Goal: Information Seeking & Learning: Learn about a topic

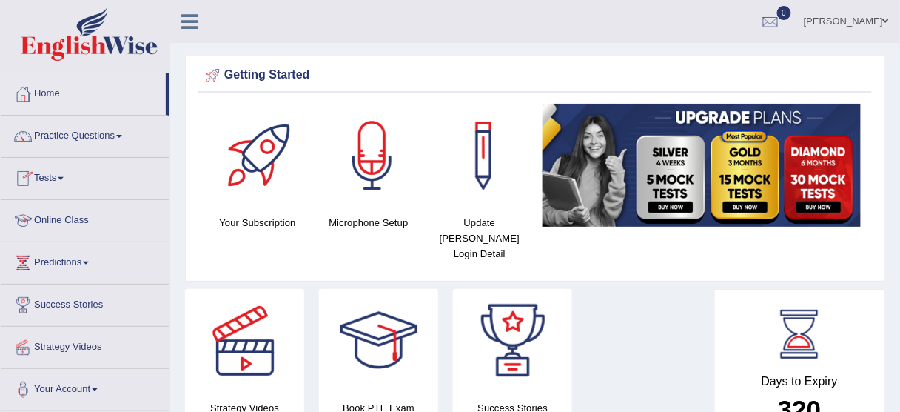
click at [53, 222] on link "Online Class" at bounding box center [85, 218] width 169 height 37
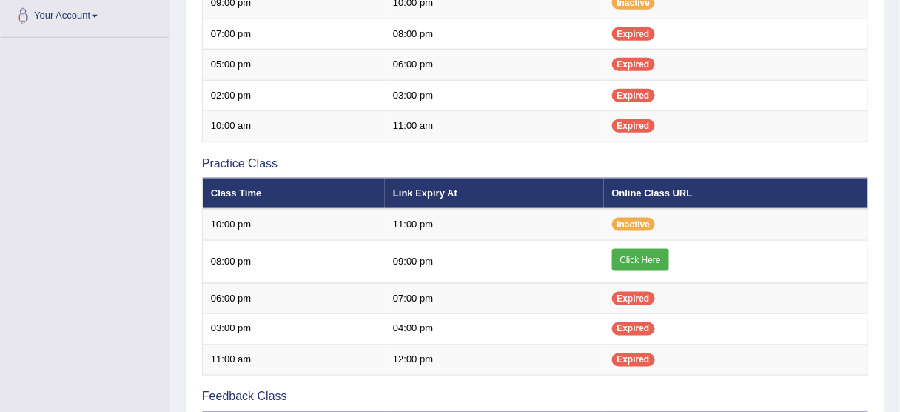
scroll to position [381, 0]
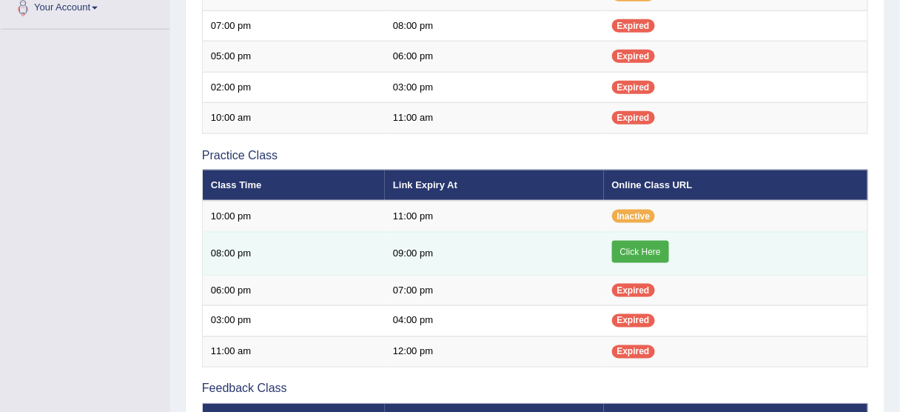
click at [629, 257] on link "Click Here" at bounding box center [640, 252] width 57 height 22
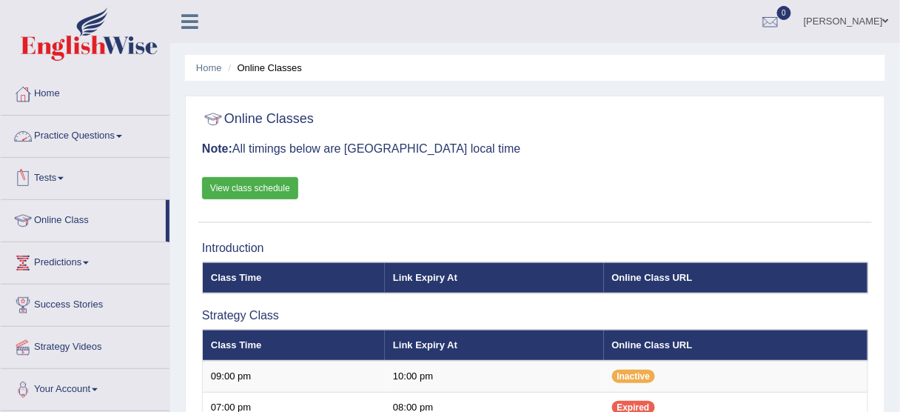
click at [75, 144] on link "Practice Questions" at bounding box center [85, 133] width 169 height 37
click at [79, 139] on link "Practice Questions" at bounding box center [85, 133] width 169 height 37
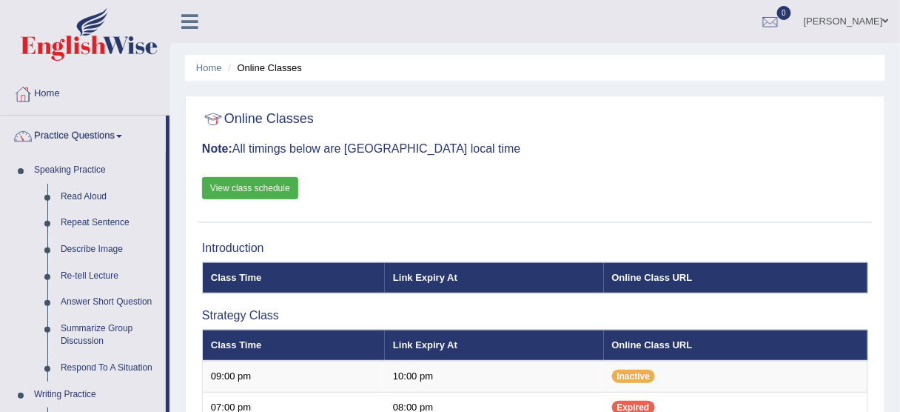
drag, startPoint x: 169, startPoint y: 181, endPoint x: 167, endPoint y: 212, distance: 31.9
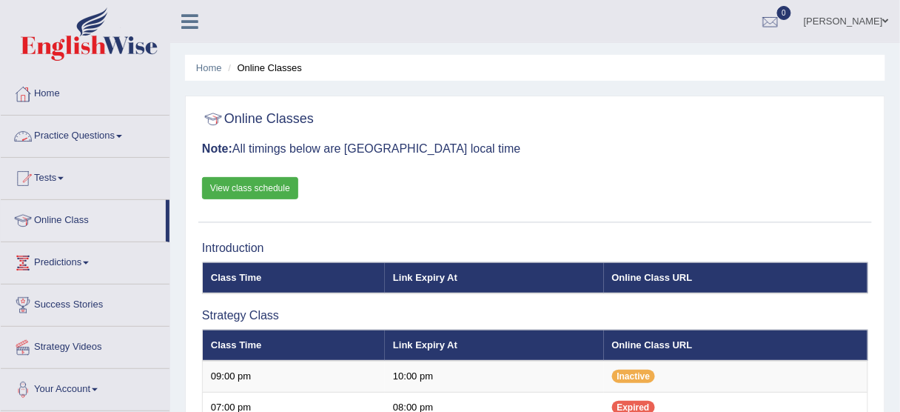
click at [61, 142] on link "Practice Questions" at bounding box center [85, 133] width 169 height 37
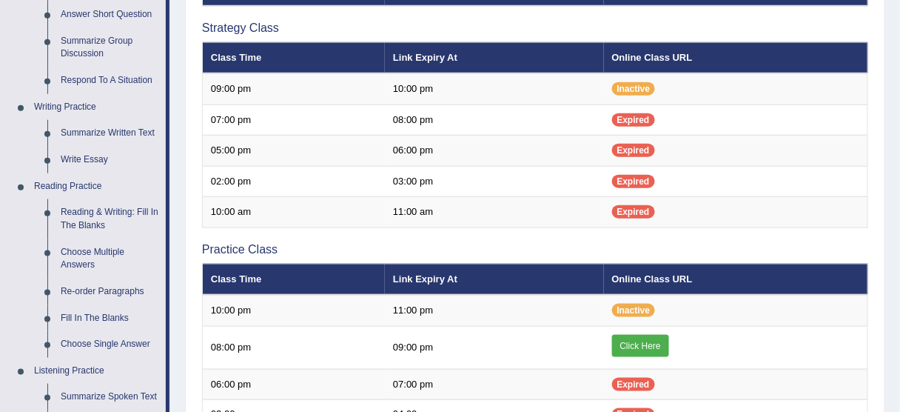
scroll to position [280, 0]
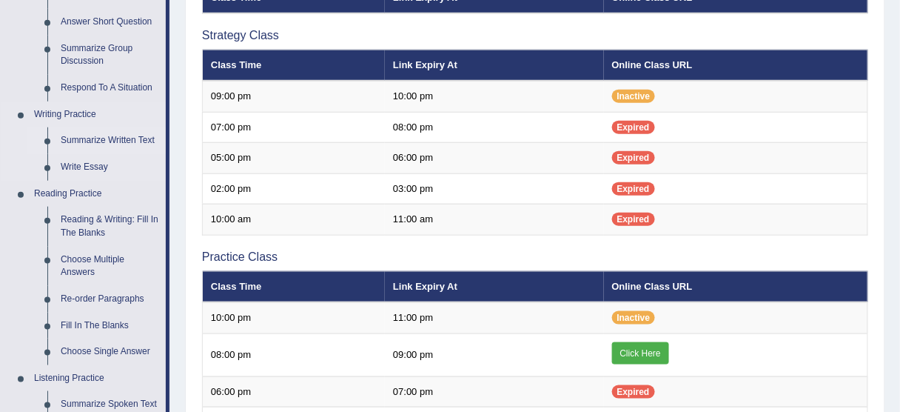
click at [117, 132] on link "Summarize Written Text" at bounding box center [110, 140] width 112 height 27
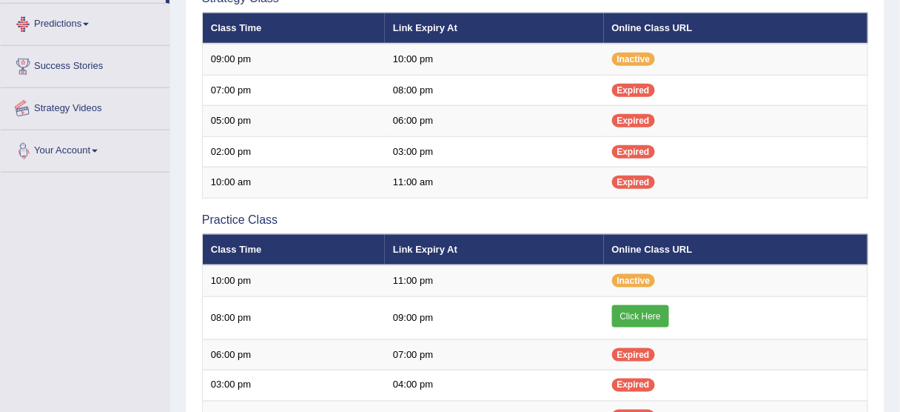
scroll to position [379, 0]
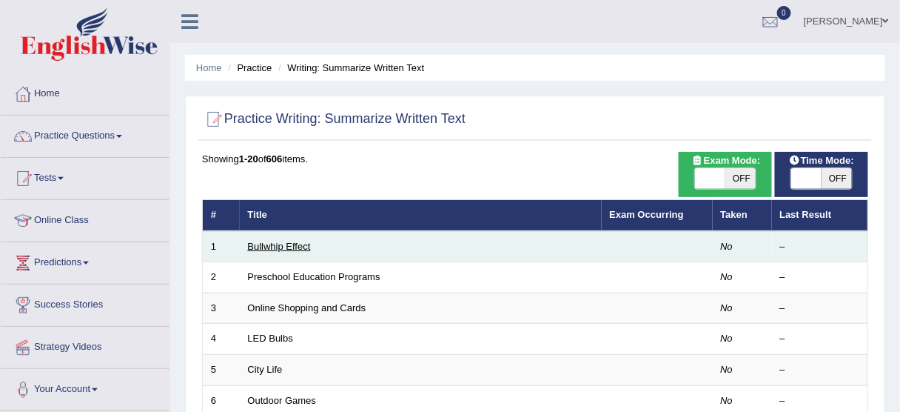
click at [285, 250] on link "Bullwhip Effect" at bounding box center [279, 246] width 63 height 11
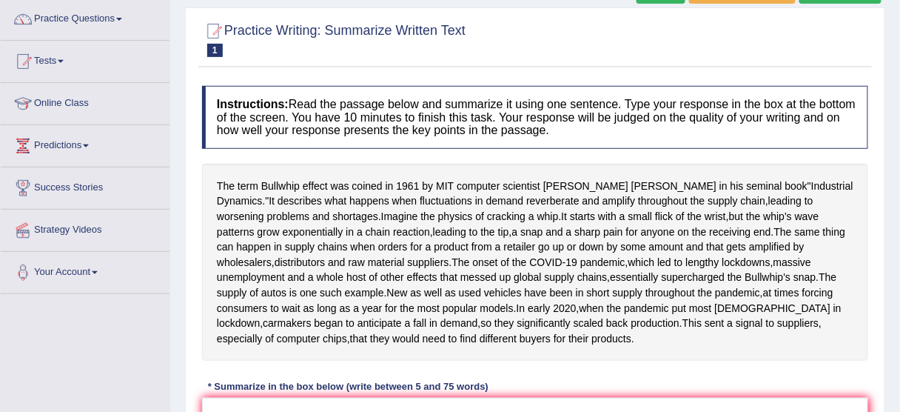
drag, startPoint x: 906, startPoint y: 153, endPoint x: 909, endPoint y: 211, distance: 57.8
click at [899, 211] on html "Toggle navigation Home Practice Questions Speaking Practice Read Aloud Repeat S…" at bounding box center [450, 89] width 900 height 412
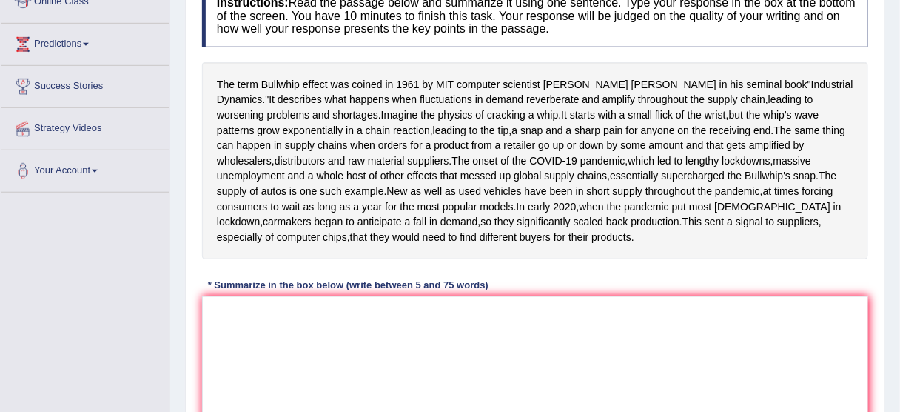
scroll to position [222, 0]
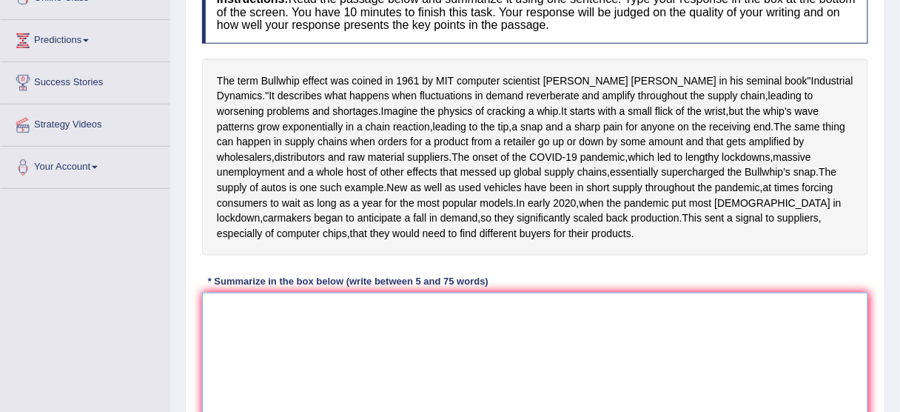
click at [308, 369] on textarea at bounding box center [535, 364] width 666 height 144
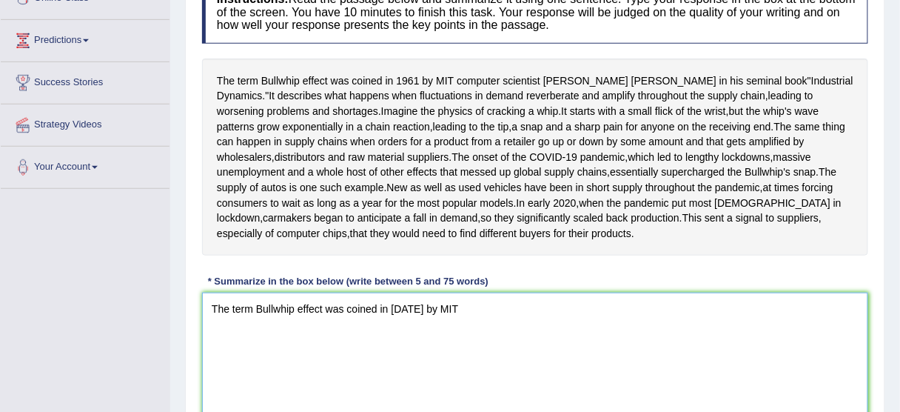
click at [460, 370] on textarea "The term Bullwhip effect was coined in 1961 by MIT" at bounding box center [535, 364] width 666 height 144
click at [714, 368] on textarea "The term Bullwhip effect was coined in 1961 by MIT computer scientist Jay Forre…" at bounding box center [535, 364] width 666 height 144
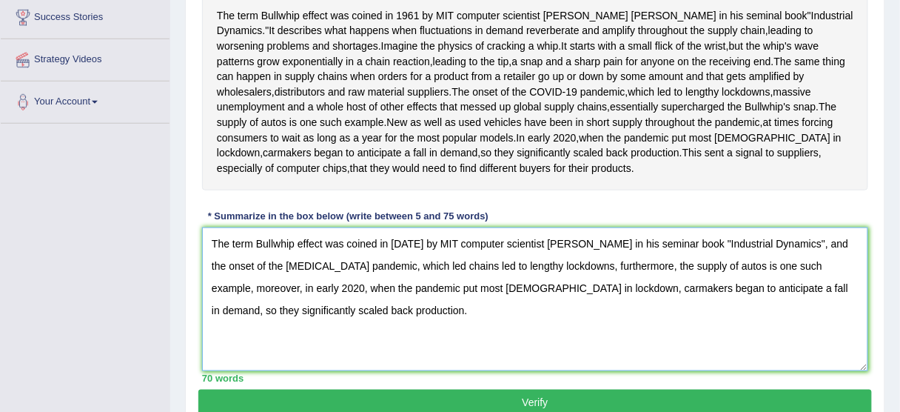
scroll to position [285, 0]
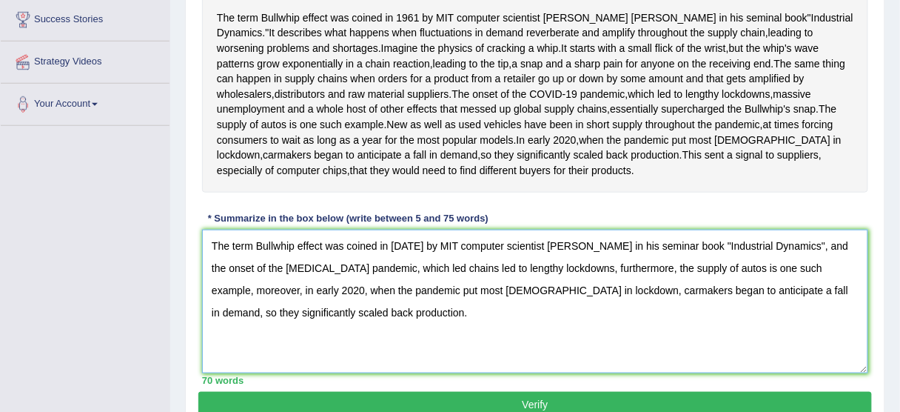
drag, startPoint x: 791, startPoint y: 305, endPoint x: 205, endPoint y: 294, distance: 585.6
click at [205, 294] on textarea "The term Bullwhip effect was coined in 1961 by MIT computer scientist Jay Forre…" at bounding box center [535, 301] width 666 height 144
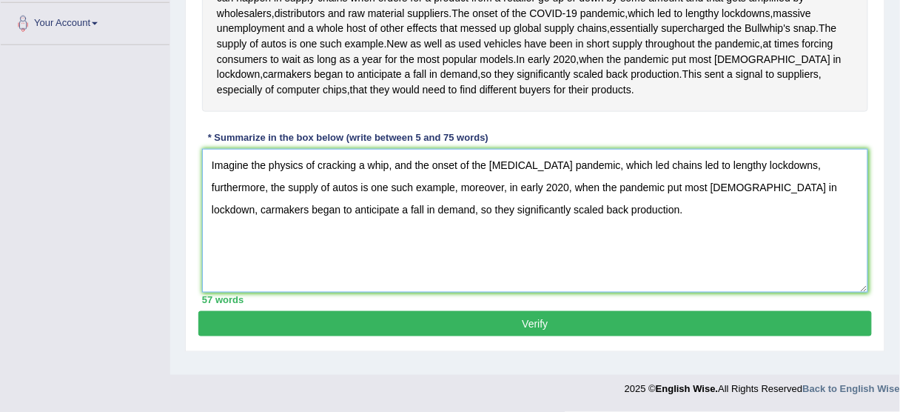
scroll to position [371, 0]
click at [380, 243] on textarea "Imagine the physics of cracking a whip, and the onset of the COVID-19 pandemic,…" at bounding box center [535, 221] width 666 height 144
drag, startPoint x: 761, startPoint y: 406, endPoint x: 634, endPoint y: 439, distance: 131.6
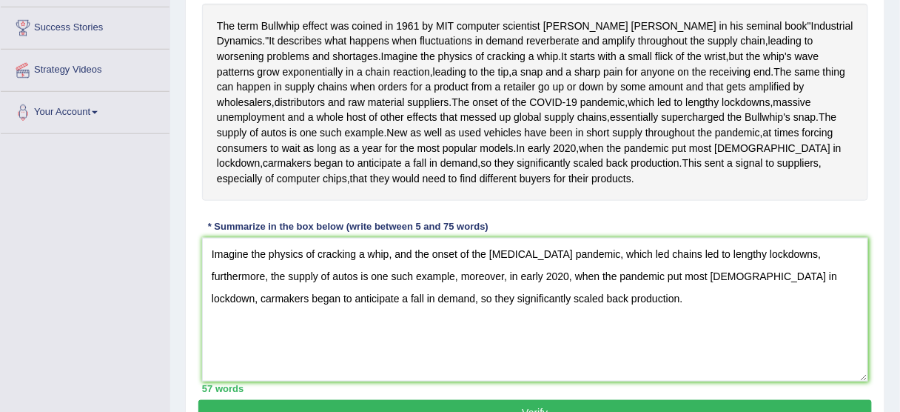
scroll to position [275, 0]
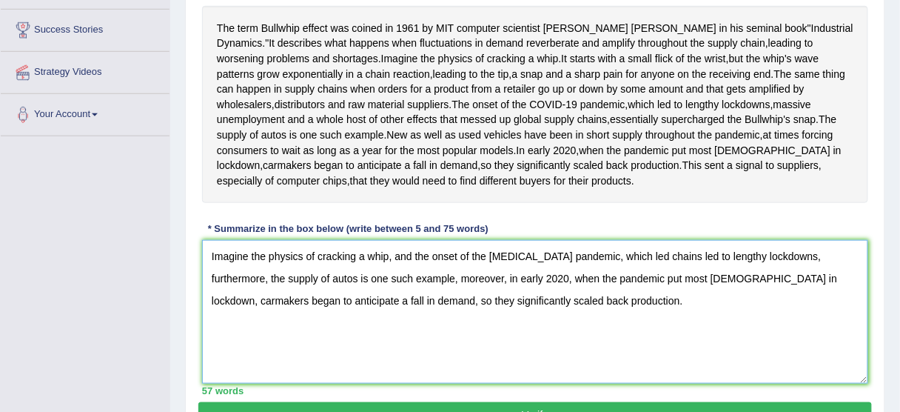
click at [490, 340] on textarea "Imagine the physics of cracking a whip, and the onset of the COVID-19 pandemic,…" at bounding box center [535, 312] width 666 height 144
click at [435, 339] on textarea "Imagine the physics of cracking a whip, and the onset of the COVID-19 pandemic,…" at bounding box center [535, 312] width 666 height 144
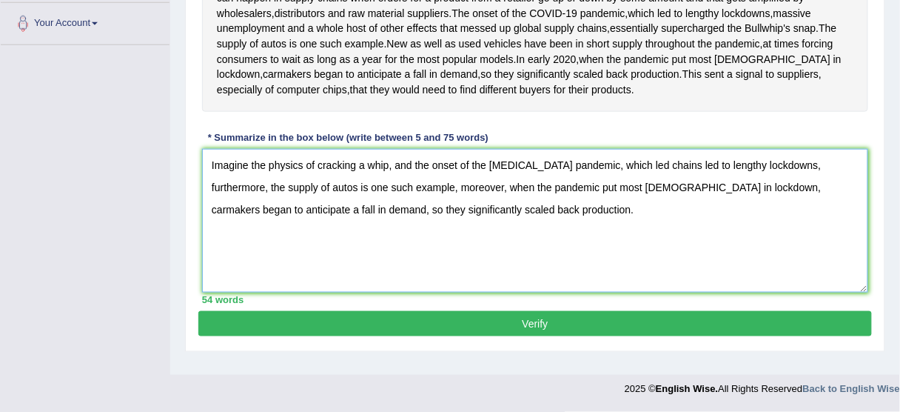
scroll to position [372, 0]
click at [469, 272] on textarea "Imagine the physics of cracking a whip, and the onset of the COVID-19 pandemic,…" at bounding box center [535, 221] width 666 height 144
click at [472, 264] on textarea "Imagine the physics of cracking a whip, and the onset of the COVID-19 pandemic,…" at bounding box center [535, 221] width 666 height 144
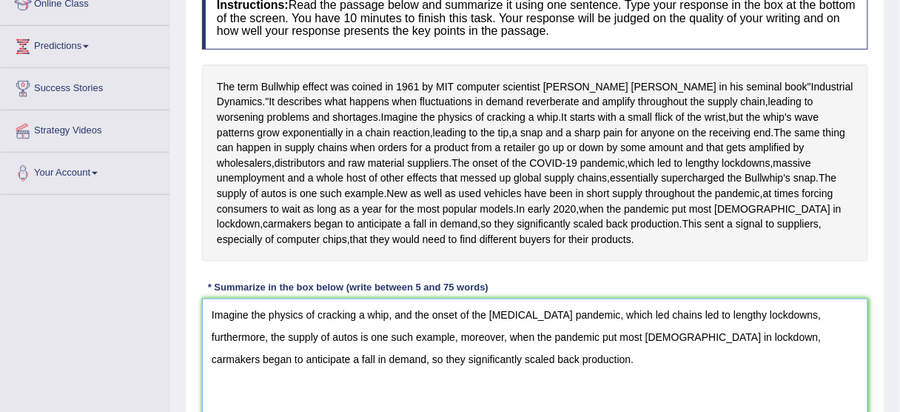
scroll to position [219, 0]
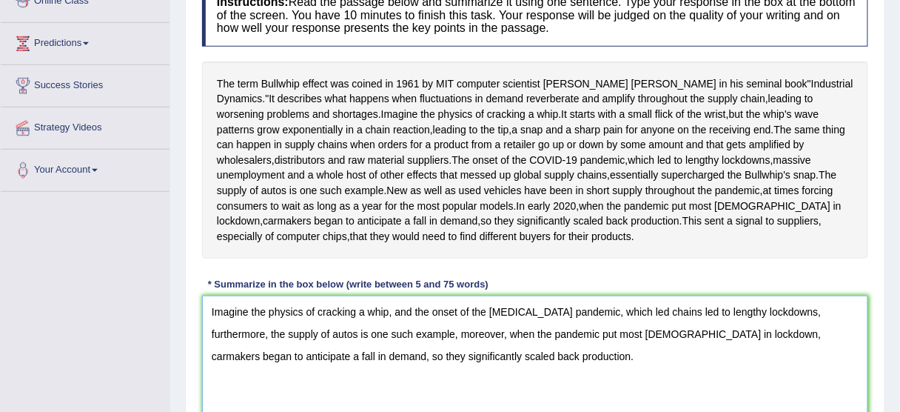
click at [390, 373] on textarea "Imagine the physics of cracking a whip, and the onset of the COVID-19 pandemic,…" at bounding box center [535, 367] width 666 height 144
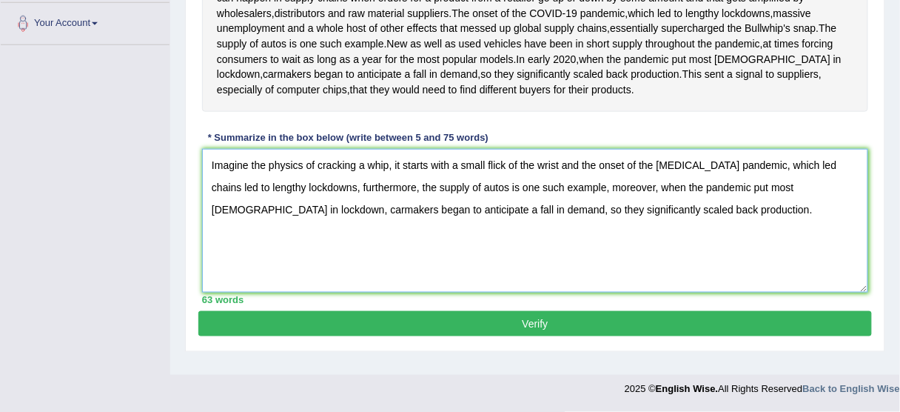
scroll to position [283, 0]
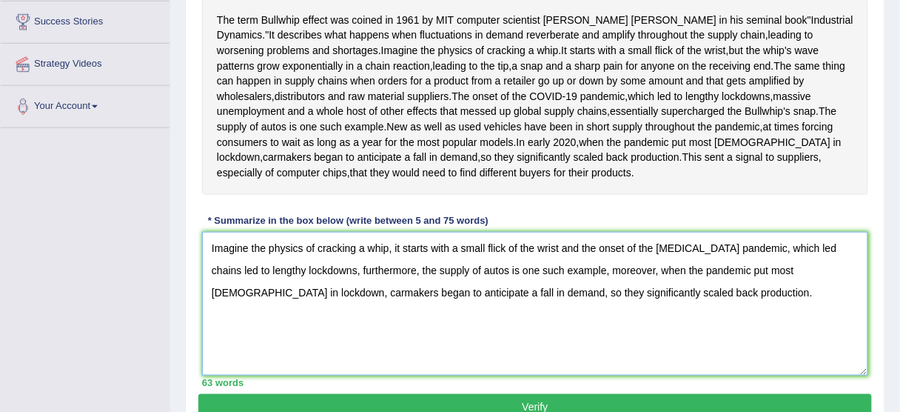
click at [831, 309] on textarea "Imagine the physics of cracking a whip, it starts with a small flick of the wri…" at bounding box center [535, 304] width 666 height 144
drag, startPoint x: 273, startPoint y: 329, endPoint x: 201, endPoint y: 332, distance: 71.9
click at [201, 332] on div "Instructions: Read the passage below and summarize it using one sentence. Type …" at bounding box center [535, 153] width 674 height 481
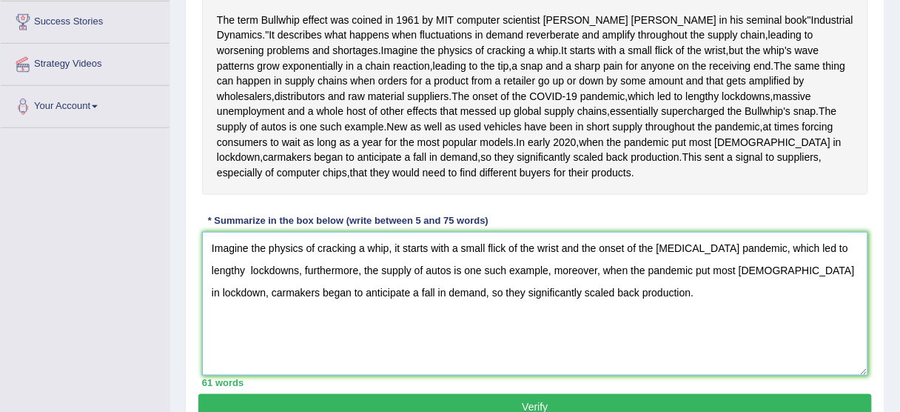
click at [510, 331] on textarea "Imagine the physics of cracking a whip, it starts with a small flick of the wri…" at bounding box center [535, 304] width 666 height 144
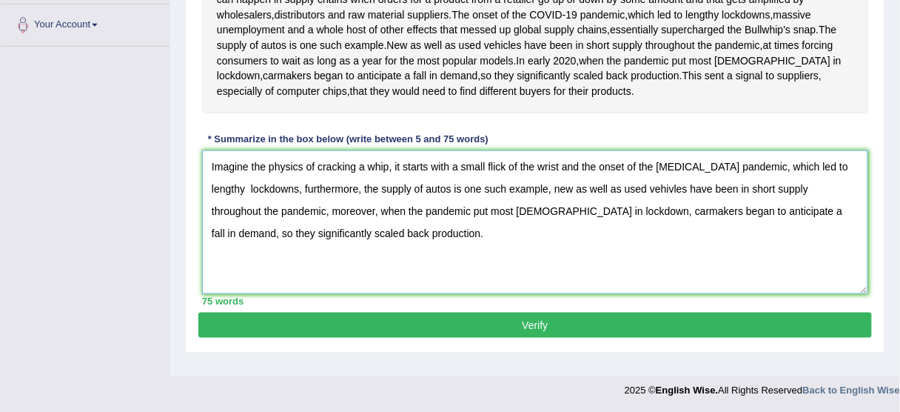
scroll to position [365, 0]
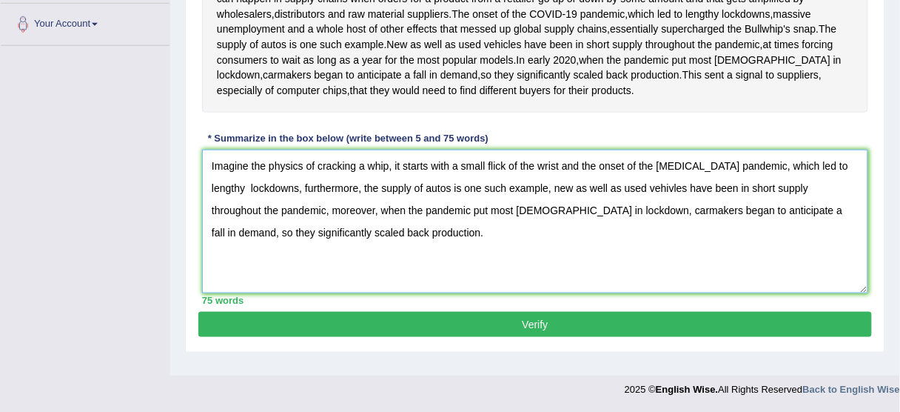
drag, startPoint x: 515, startPoint y: 247, endPoint x: 255, endPoint y: 276, distance: 262.1
click at [255, 276] on textarea "Imagine the physics of cracking a whip, it starts with a small flick of the wri…" at bounding box center [535, 222] width 666 height 144
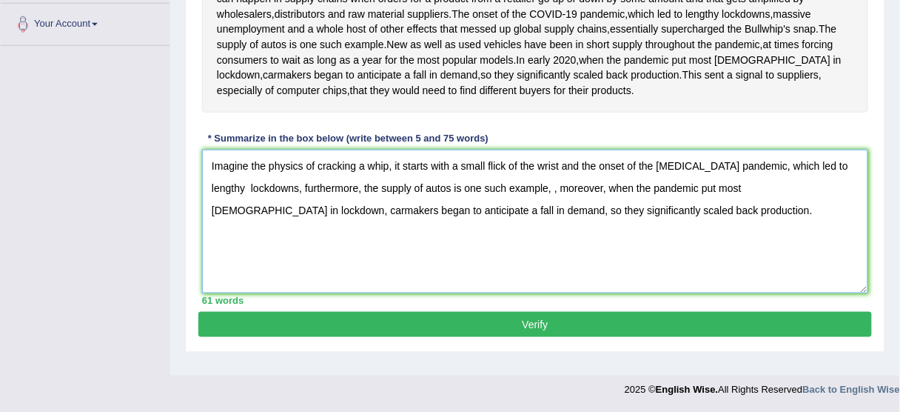
click at [517, 250] on textarea "Imagine the physics of cracking a whip, it starts with a small flick of the wri…" at bounding box center [535, 222] width 666 height 144
click at [606, 275] on textarea "Imagine the physics of cracking a whip, it starts with a small flick of the wri…" at bounding box center [535, 222] width 666 height 144
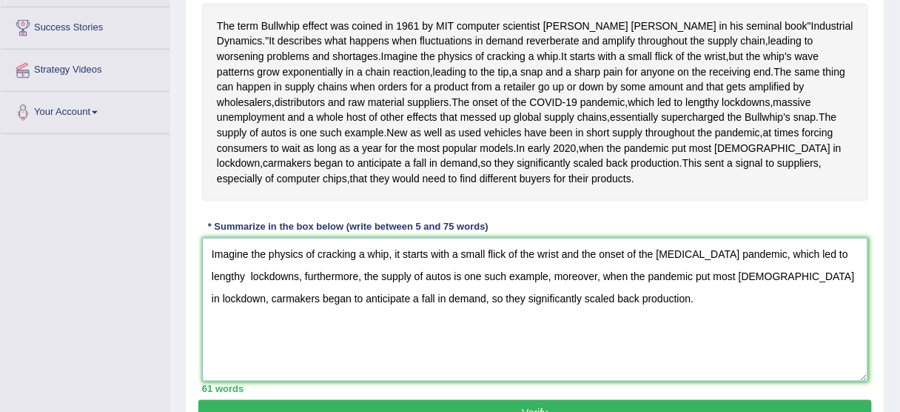
scroll to position [268, 0]
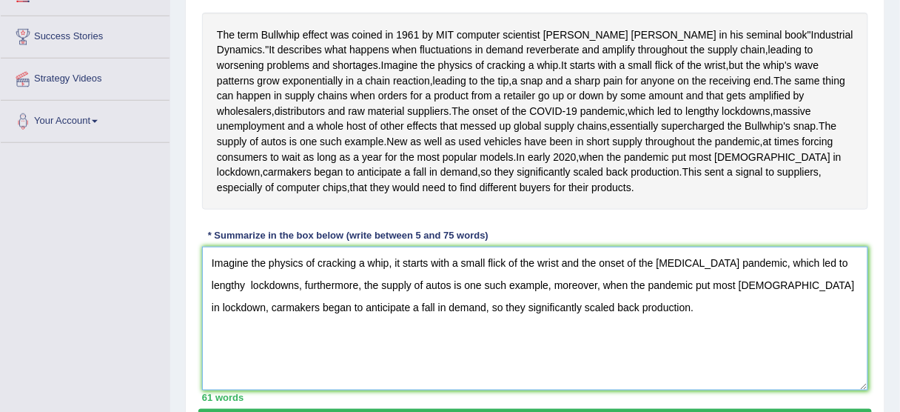
click at [563, 323] on textarea "Imagine the physics of cracking a whip, it starts with a small flick of the wri…" at bounding box center [535, 318] width 666 height 144
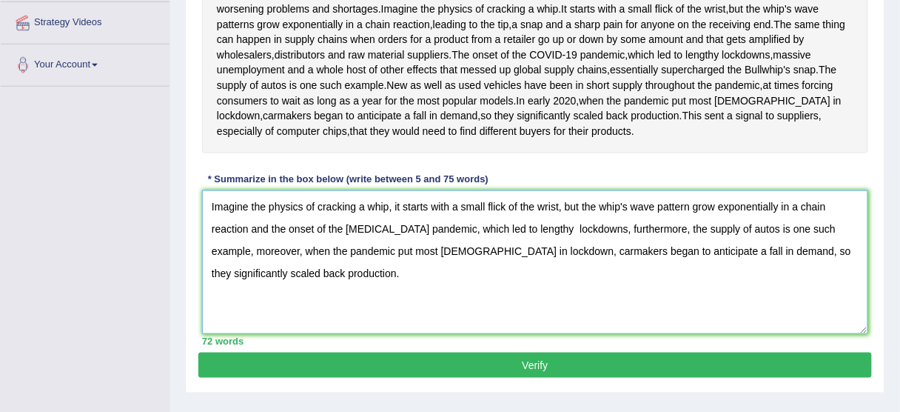
scroll to position [367, 0]
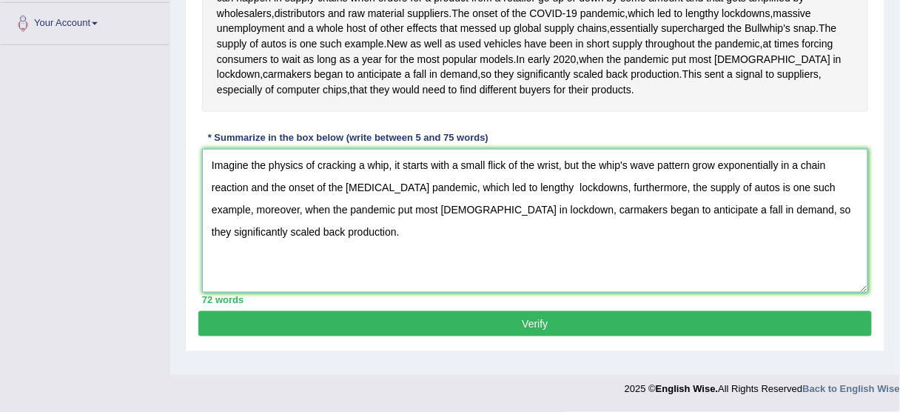
click at [539, 246] on textarea "Imagine the physics of cracking a whip, it starts with a small flick of the wri…" at bounding box center [535, 221] width 666 height 144
click at [249, 204] on textarea "Imagine the physics of cracking a whip, it starts with a small flick of the wri…" at bounding box center [535, 221] width 666 height 144
click at [251, 204] on textarea "Imagine the physics of cracking a whip, it starts with a small flick of the wri…" at bounding box center [535, 221] width 666 height 144
type textarea "Imagine the physics of cracking a whip, it starts with a small flick of the wri…"
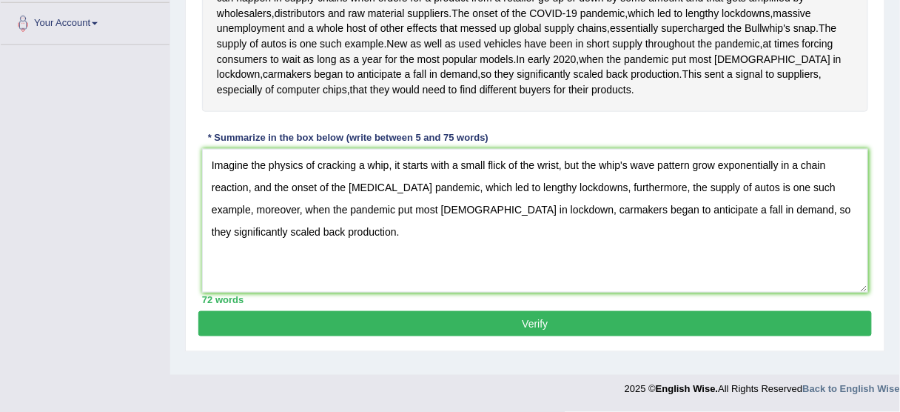
click at [442, 336] on button "Verify" at bounding box center [535, 323] width 674 height 25
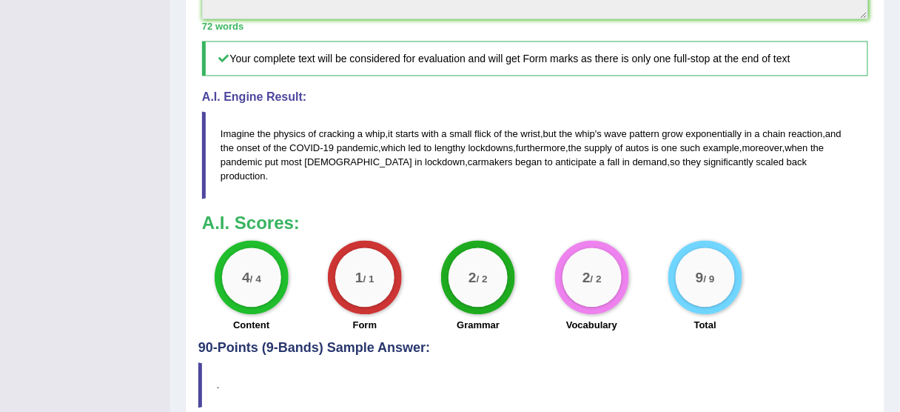
scroll to position [729, 0]
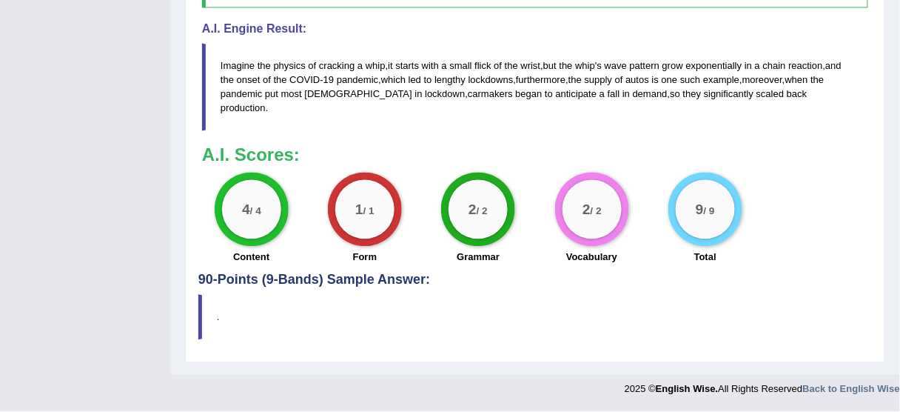
click at [527, 246] on div "2 / 2 Grammar" at bounding box center [478, 219] width 113 height 95
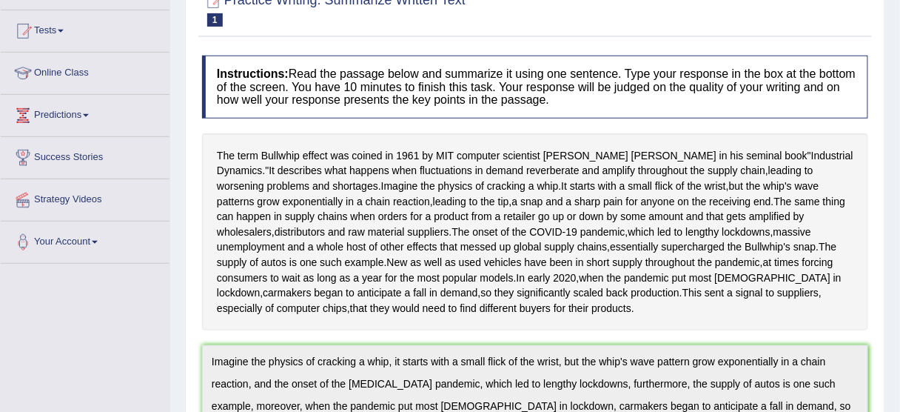
scroll to position [29, 0]
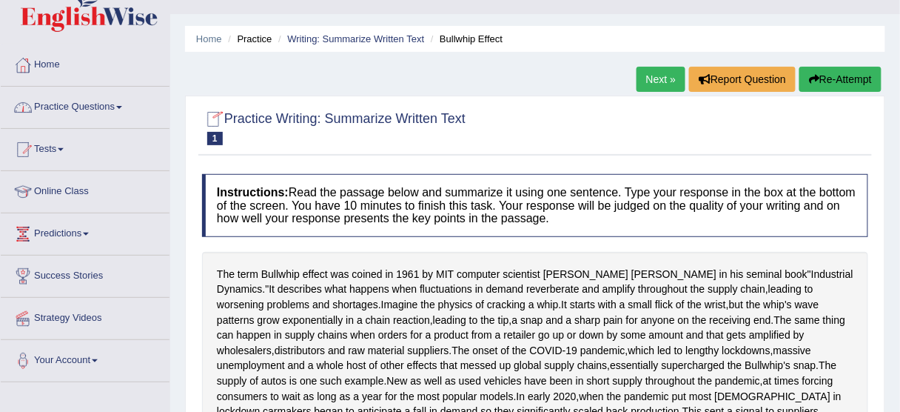
click at [102, 115] on link "Practice Questions" at bounding box center [85, 105] width 169 height 37
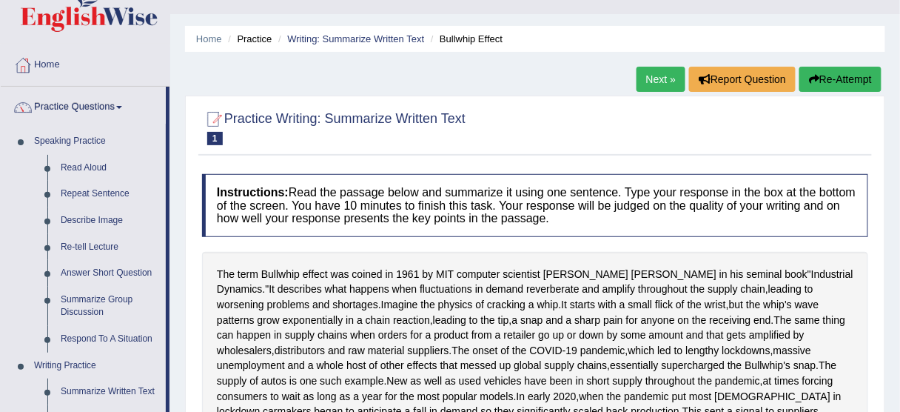
drag, startPoint x: 169, startPoint y: 187, endPoint x: 170, endPoint y: 243, distance: 56.3
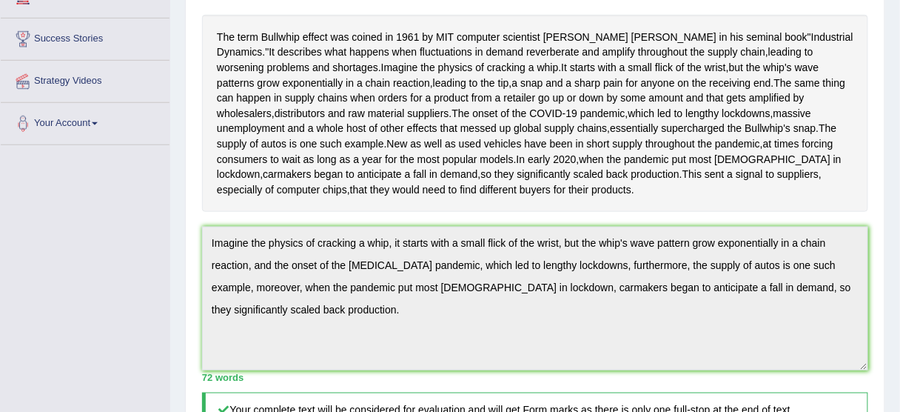
scroll to position [85, 0]
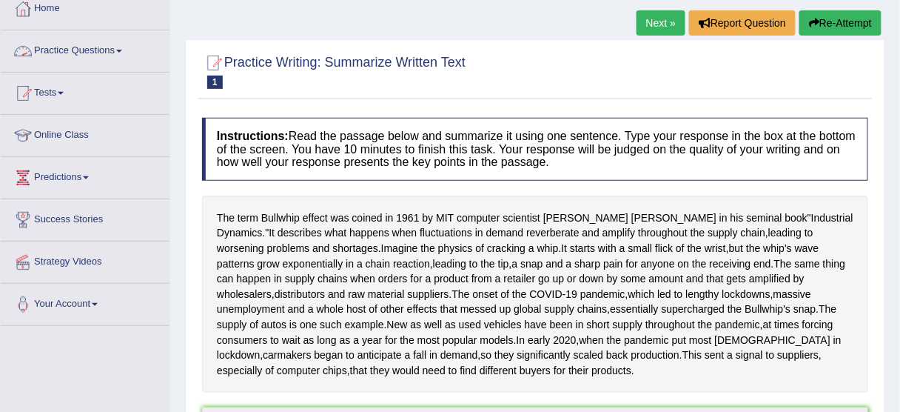
click at [99, 53] on link "Practice Questions" at bounding box center [85, 48] width 169 height 37
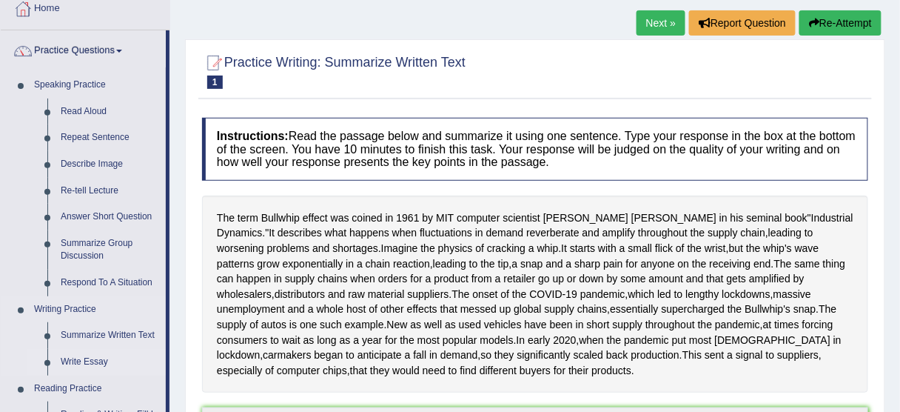
click at [86, 363] on link "Write Essay" at bounding box center [110, 362] width 112 height 27
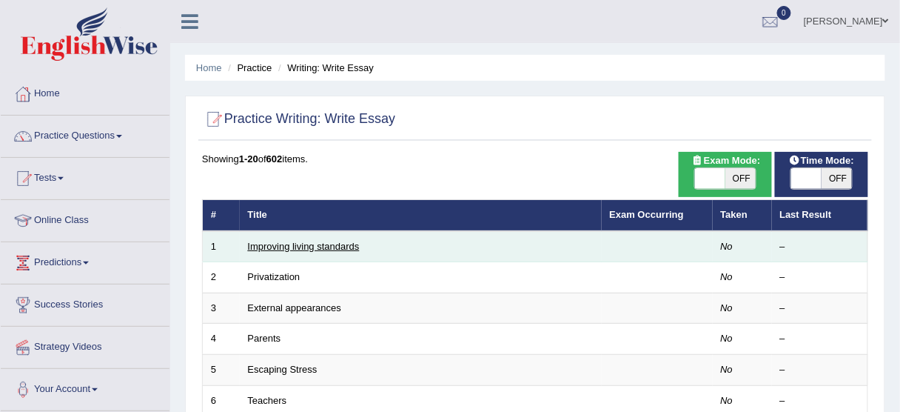
click at [292, 249] on link "Improving living standards" at bounding box center [304, 246] width 112 height 11
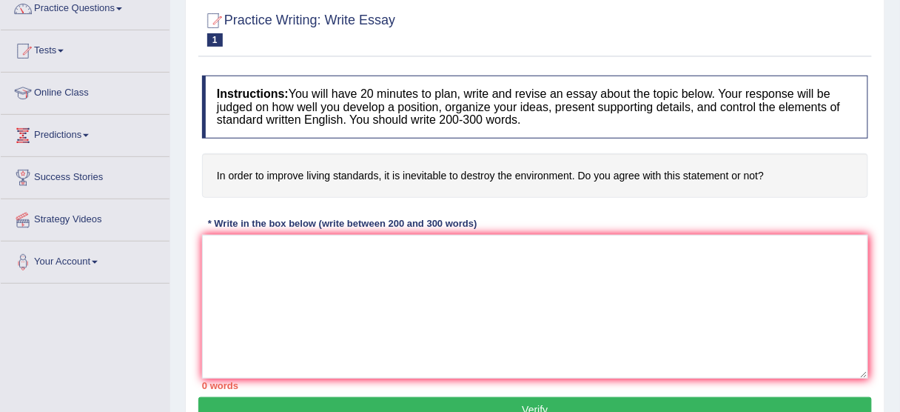
scroll to position [147, 0]
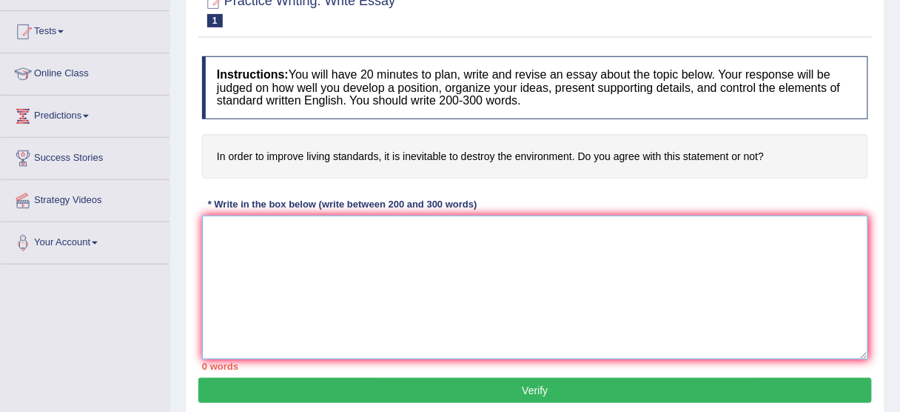
click at [296, 229] on textarea at bounding box center [535, 287] width 666 height 144
paste textarea "The increasing influence of (essay topic) on our lives has ignited numerous dis…"
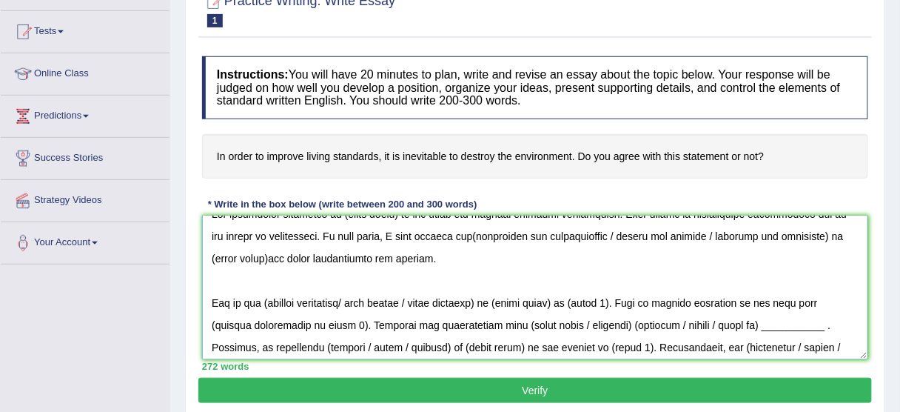
scroll to position [0, 0]
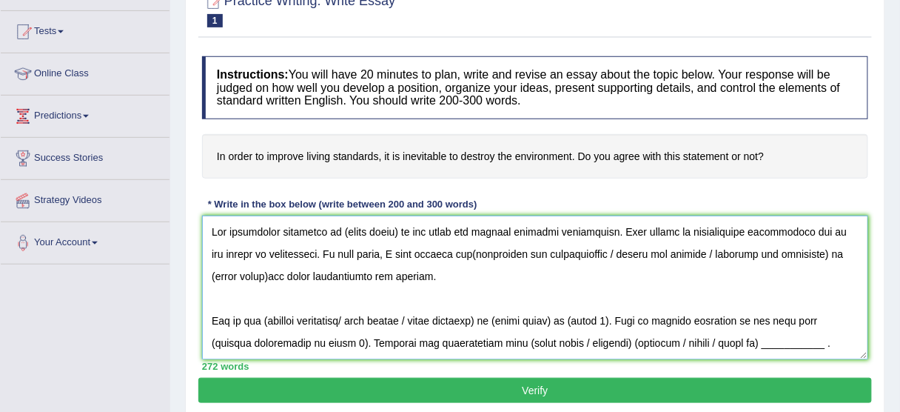
click at [396, 232] on textarea at bounding box center [535, 287] width 666 height 144
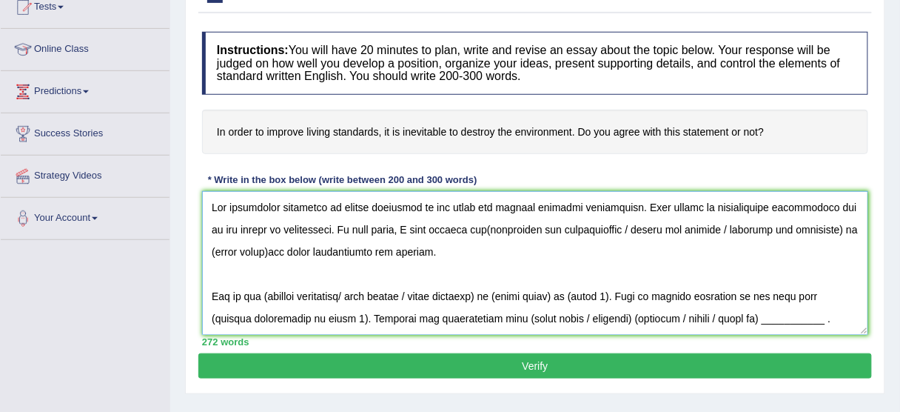
scroll to position [177, 0]
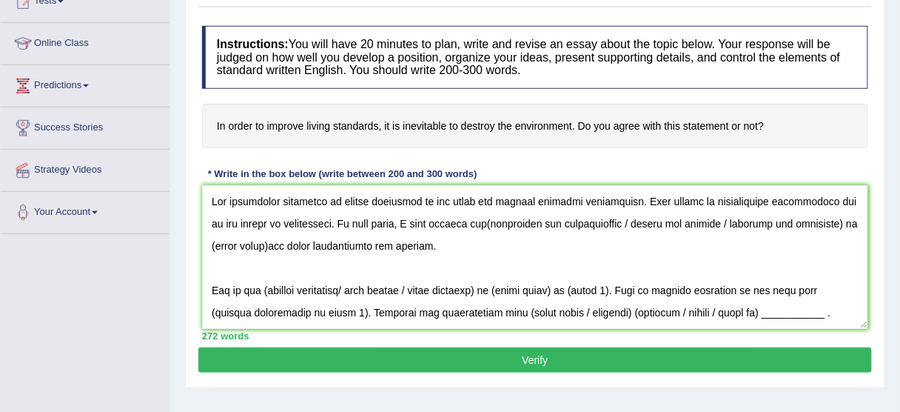
click at [802, 167] on div "Instructions: You will have 20 minutes to plan, write and revise an essay about…" at bounding box center [535, 183] width 674 height 329
click at [651, 260] on textarea at bounding box center [535, 257] width 666 height 144
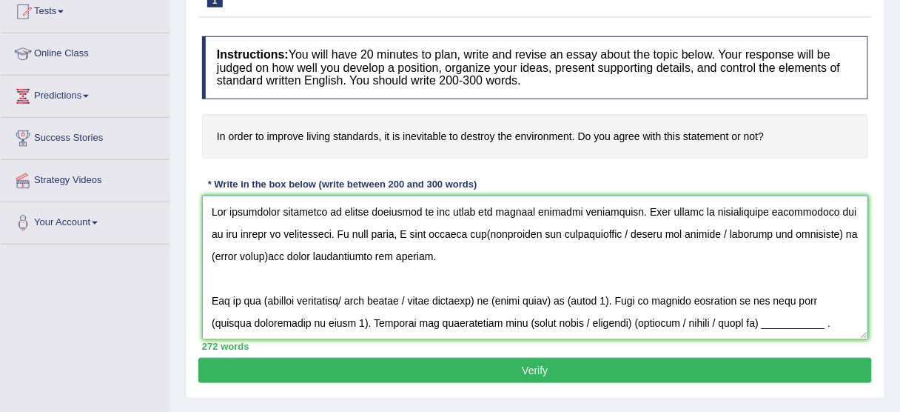
scroll to position [175, 0]
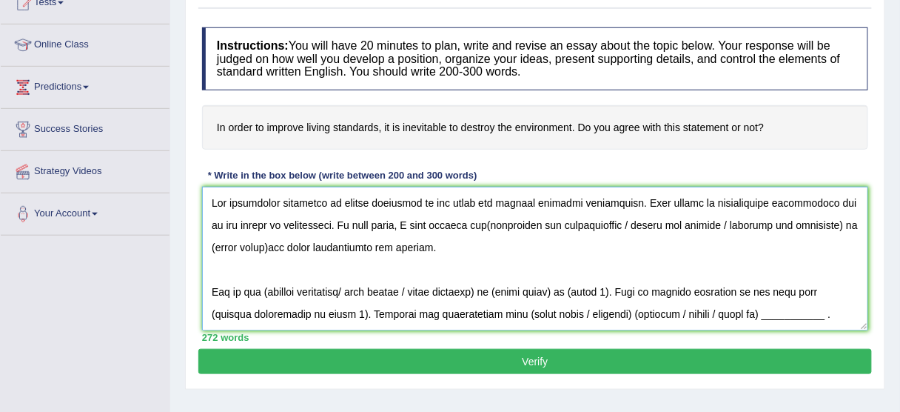
click at [459, 229] on textarea at bounding box center [535, 259] width 666 height 144
click at [604, 225] on textarea at bounding box center [535, 259] width 666 height 144
drag, startPoint x: 604, startPoint y: 225, endPoint x: 787, endPoint y: 252, distance: 184.9
click at [787, 252] on textarea at bounding box center [535, 259] width 666 height 144
click at [429, 254] on textarea at bounding box center [535, 259] width 666 height 144
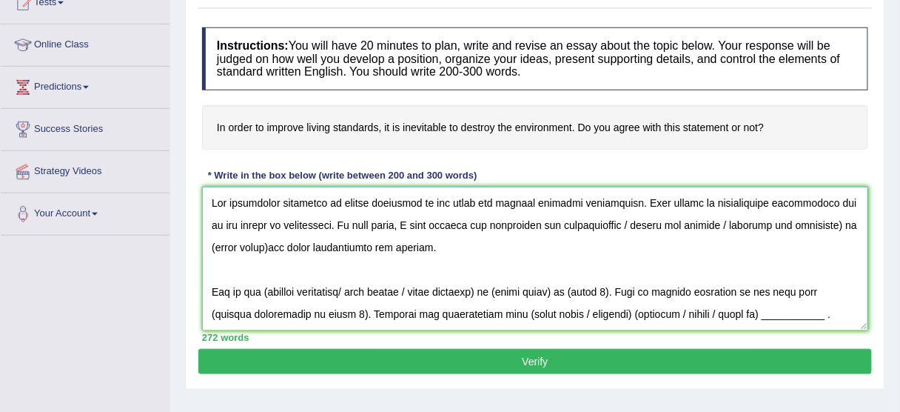
click at [605, 217] on textarea at bounding box center [535, 259] width 666 height 144
click at [729, 258] on textarea at bounding box center [535, 259] width 666 height 144
click at [604, 226] on textarea at bounding box center [535, 259] width 666 height 144
drag, startPoint x: 822, startPoint y: 224, endPoint x: 606, endPoint y: 223, distance: 215.4
click at [606, 223] on textarea at bounding box center [535, 259] width 666 height 144
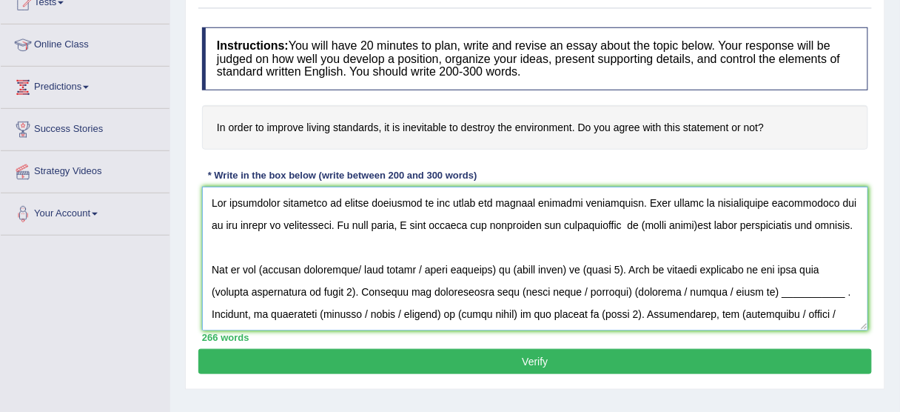
click at [600, 224] on textarea at bounding box center [535, 259] width 666 height 144
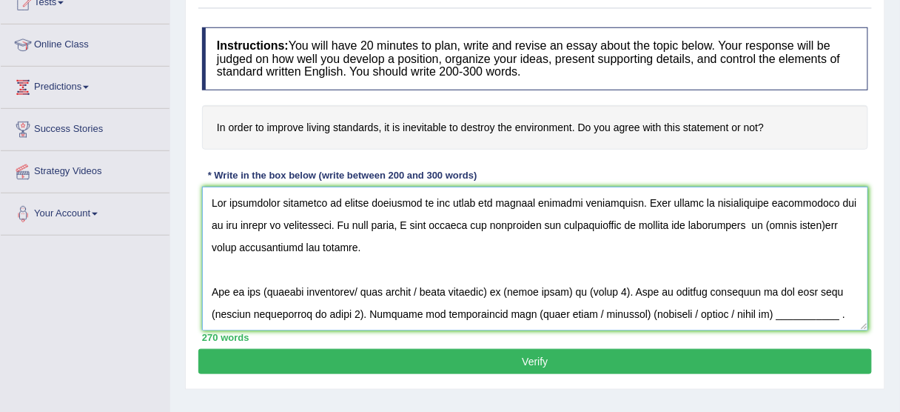
drag, startPoint x: 802, startPoint y: 223, endPoint x: 729, endPoint y: 227, distance: 73.4
click at [729, 227] on textarea at bounding box center [535, 259] width 666 height 144
click at [574, 252] on textarea at bounding box center [535, 259] width 666 height 144
click at [583, 239] on textarea at bounding box center [535, 259] width 666 height 144
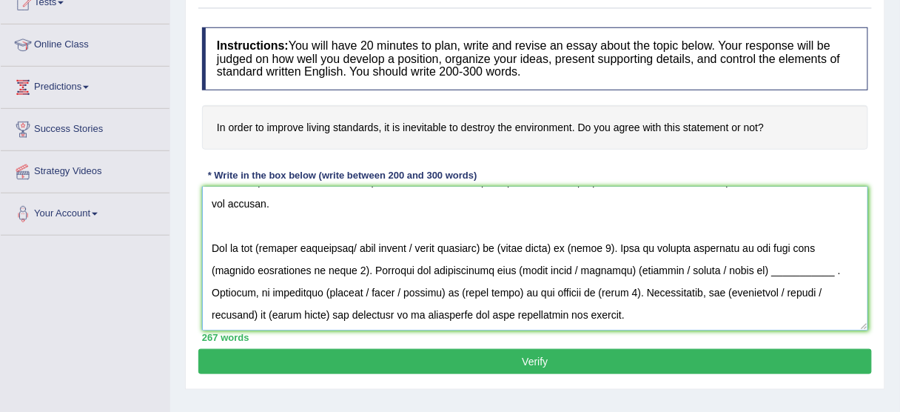
scroll to position [0, 0]
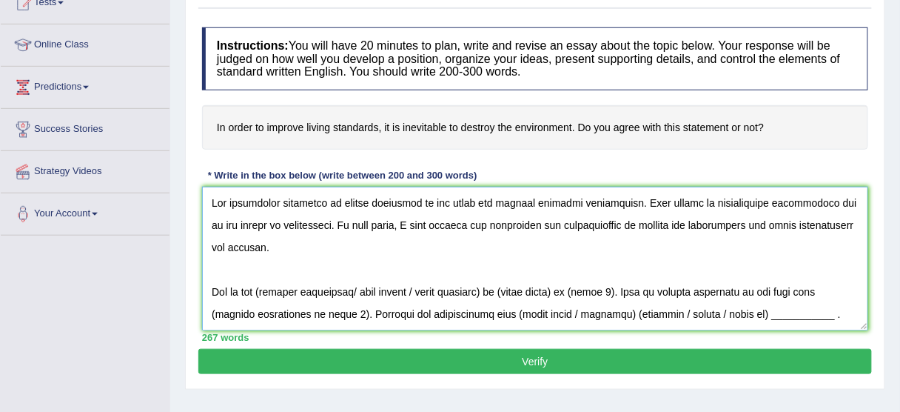
drag, startPoint x: 617, startPoint y: 224, endPoint x: 728, endPoint y: 223, distance: 110.3
click at [728, 223] on textarea at bounding box center [535, 259] width 666 height 144
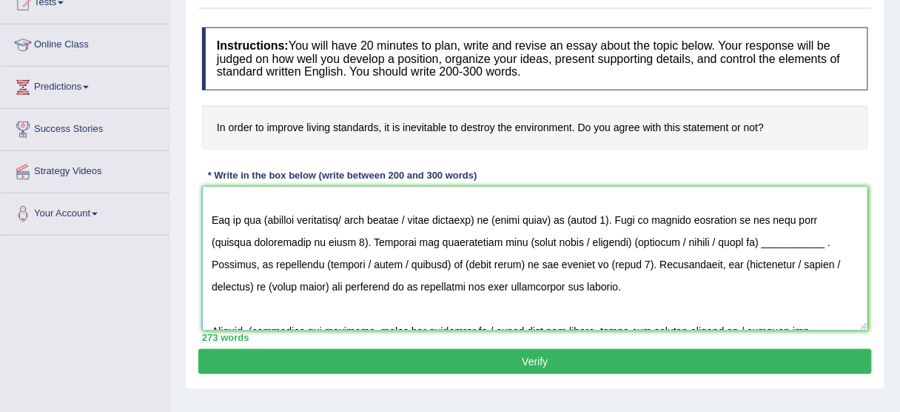
scroll to position [54, 0]
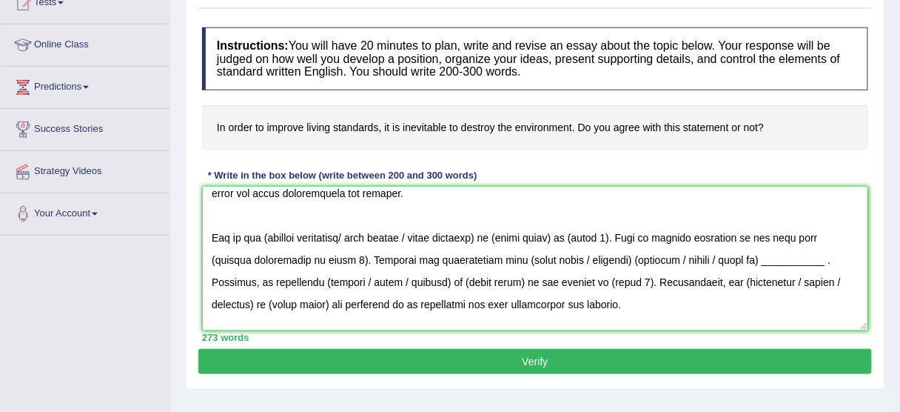
click at [263, 238] on textarea at bounding box center [535, 259] width 666 height 144
click at [264, 236] on textarea at bounding box center [535, 259] width 666 height 144
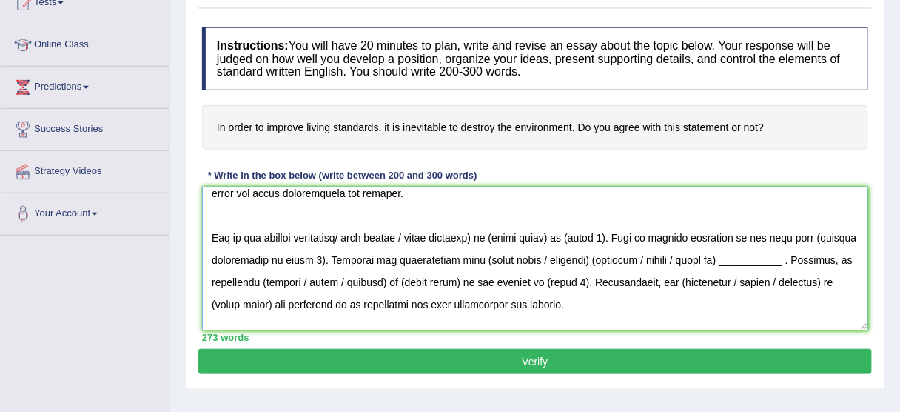
drag, startPoint x: 628, startPoint y: 232, endPoint x: 351, endPoint y: 229, distance: 277.6
click at [351, 229] on textarea at bounding box center [535, 259] width 666 height 144
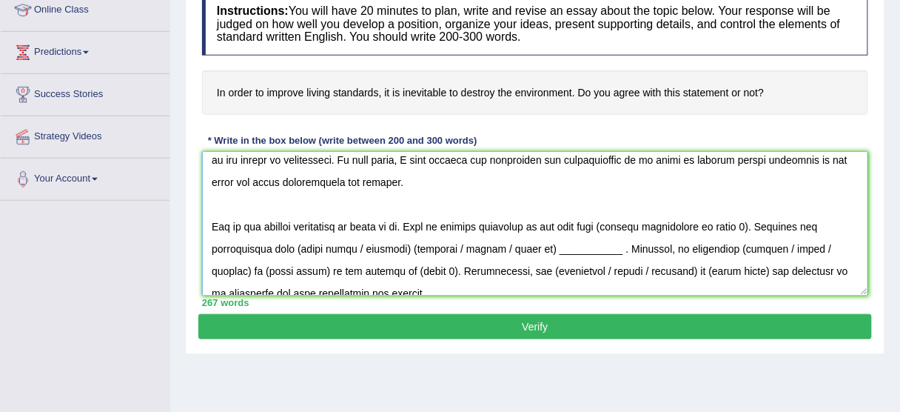
scroll to position [0, 0]
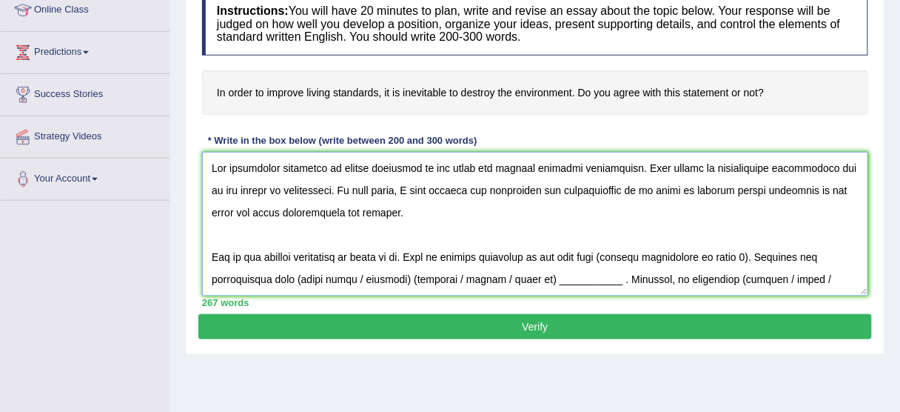
click at [614, 192] on textarea at bounding box center [535, 224] width 666 height 144
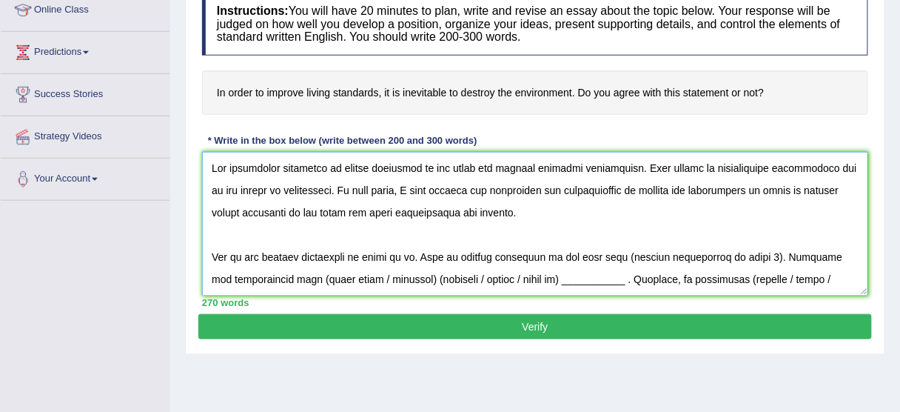
click at [409, 258] on textarea at bounding box center [535, 224] width 666 height 144
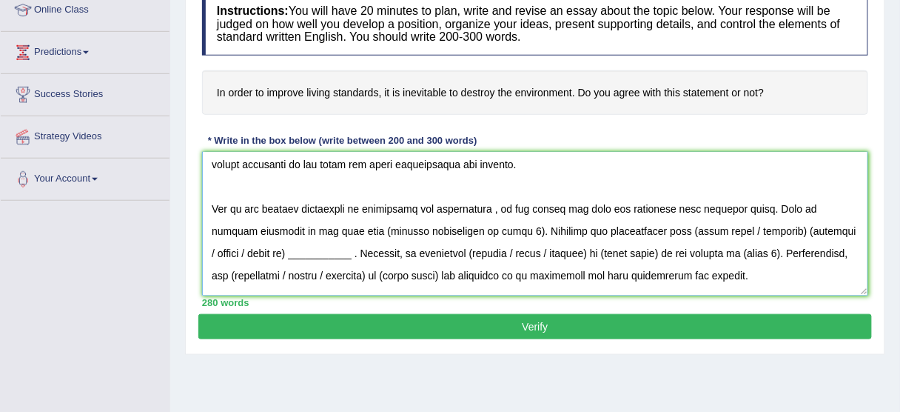
scroll to position [80, 0]
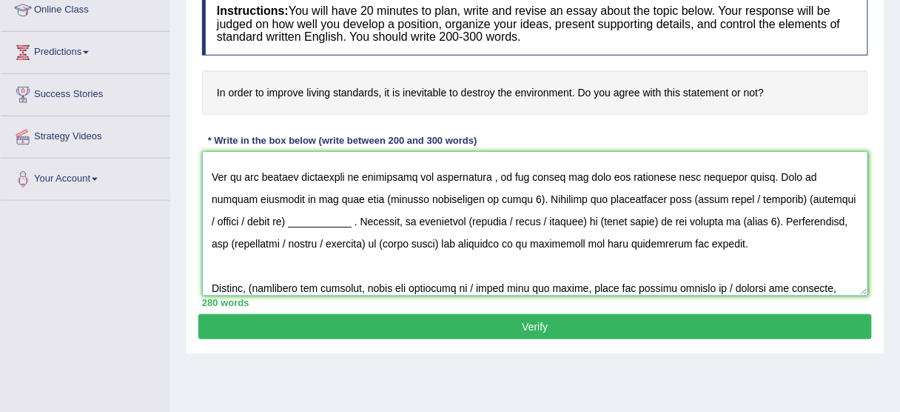
drag, startPoint x: 474, startPoint y: 198, endPoint x: 332, endPoint y: 196, distance: 141.4
click at [332, 196] on textarea at bounding box center [535, 224] width 666 height 144
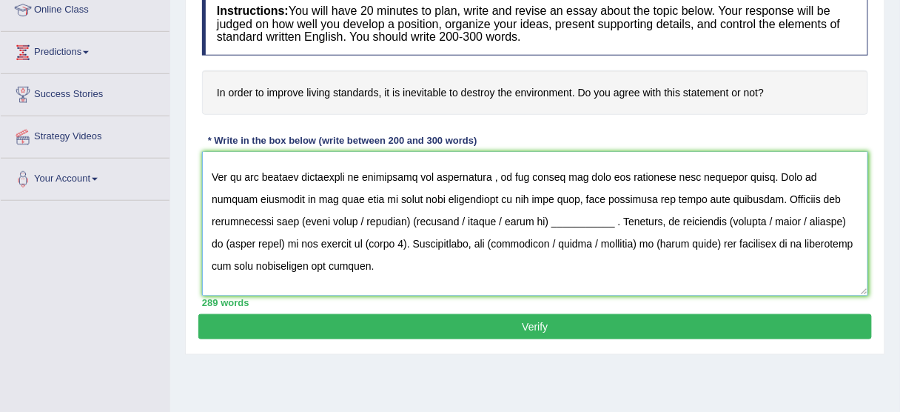
drag, startPoint x: 611, startPoint y: 221, endPoint x: 298, endPoint y: 224, distance: 313.1
click at [298, 224] on textarea at bounding box center [535, 224] width 666 height 144
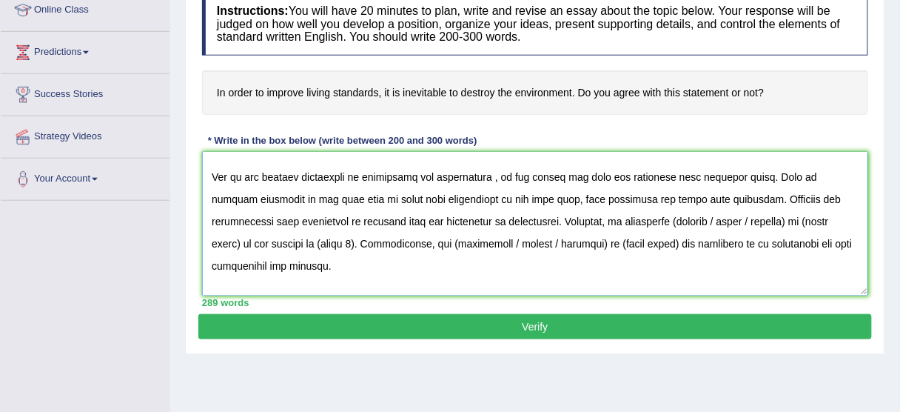
drag, startPoint x: 677, startPoint y: 221, endPoint x: 780, endPoint y: 237, distance: 104.2
click at [780, 237] on textarea at bounding box center [535, 224] width 666 height 144
click at [718, 218] on textarea at bounding box center [535, 224] width 666 height 144
click at [715, 218] on textarea at bounding box center [535, 224] width 666 height 144
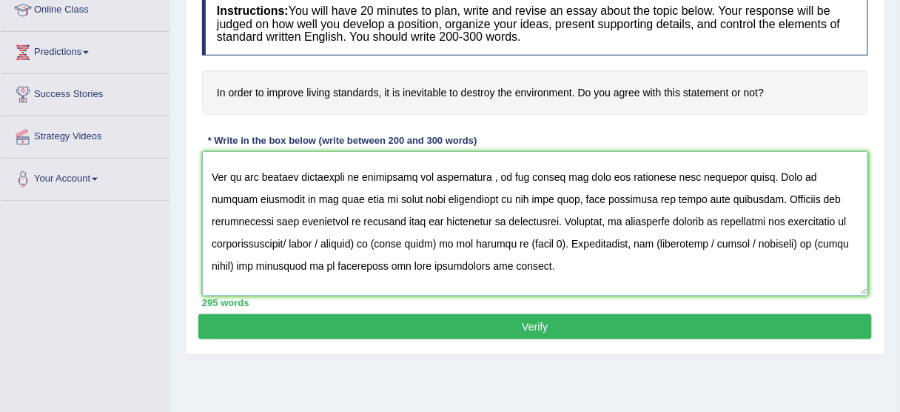
type textarea "The increasing influence of living standards on our lives has ignited numerous …"
